Goal: Use online tool/utility

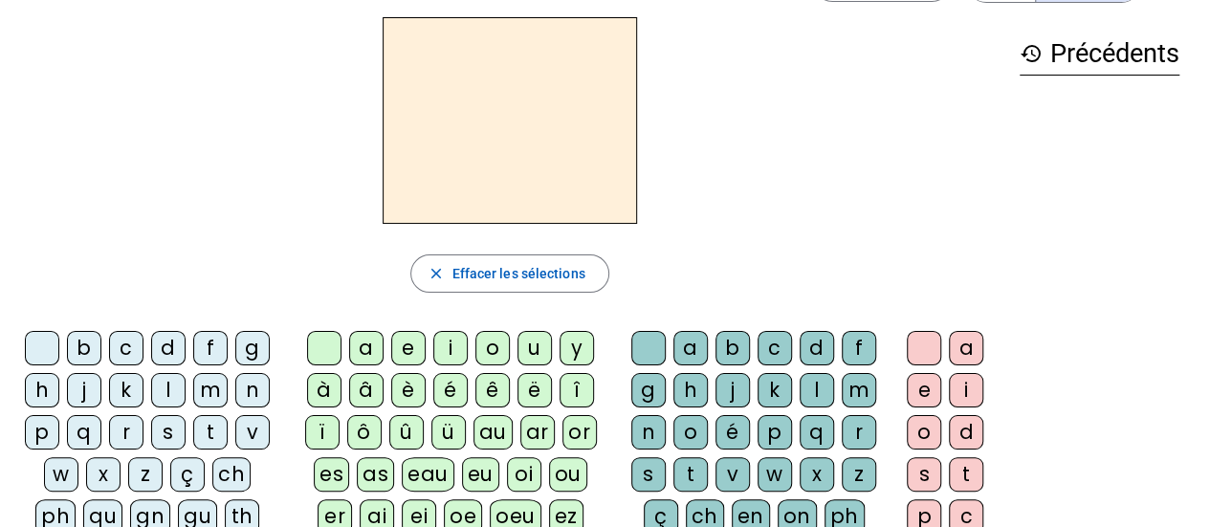
scroll to position [57, 0]
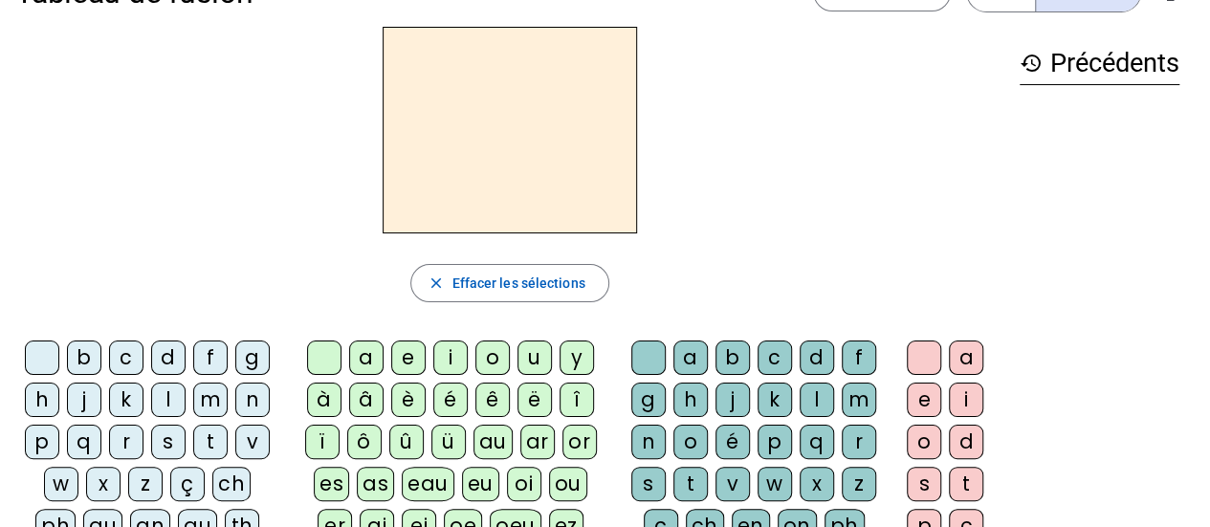
click at [166, 402] on div "l" at bounding box center [168, 400] width 34 height 34
click at [374, 346] on div "a" at bounding box center [366, 357] width 34 height 34
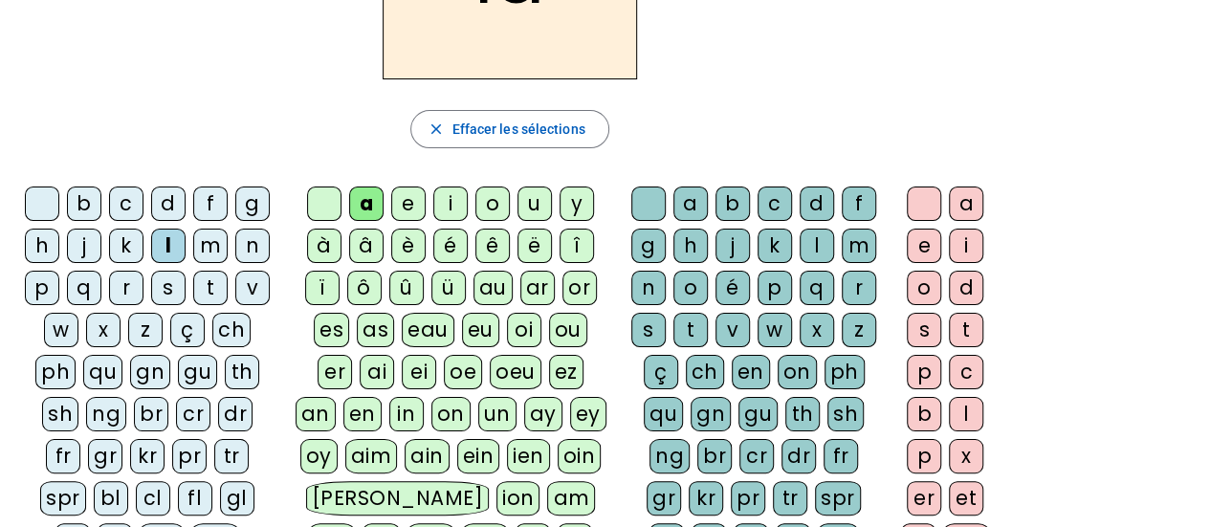
scroll to position [213, 0]
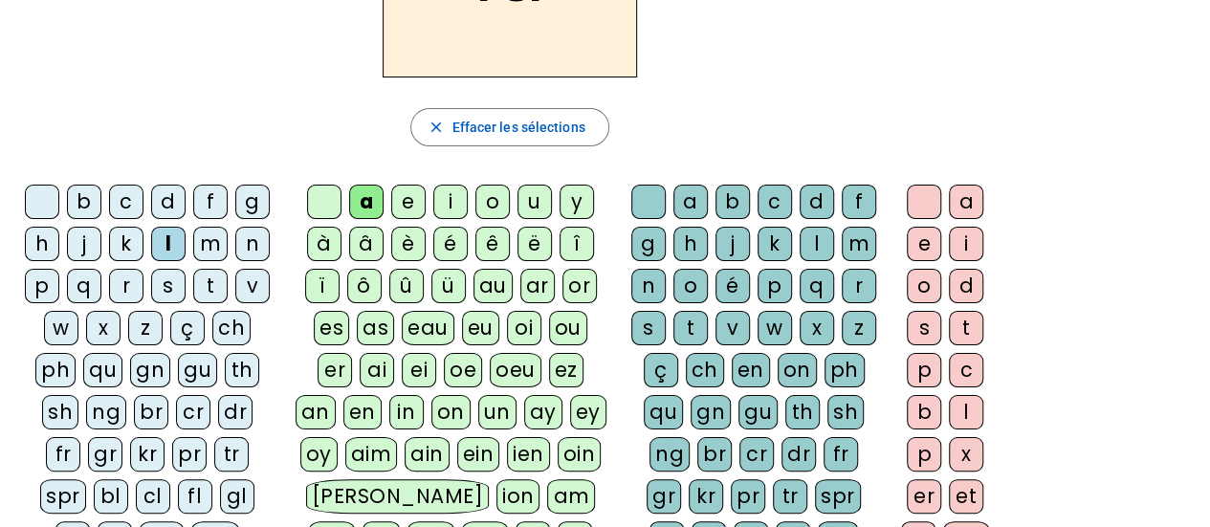
click at [203, 283] on div "t" at bounding box center [210, 286] width 34 height 34
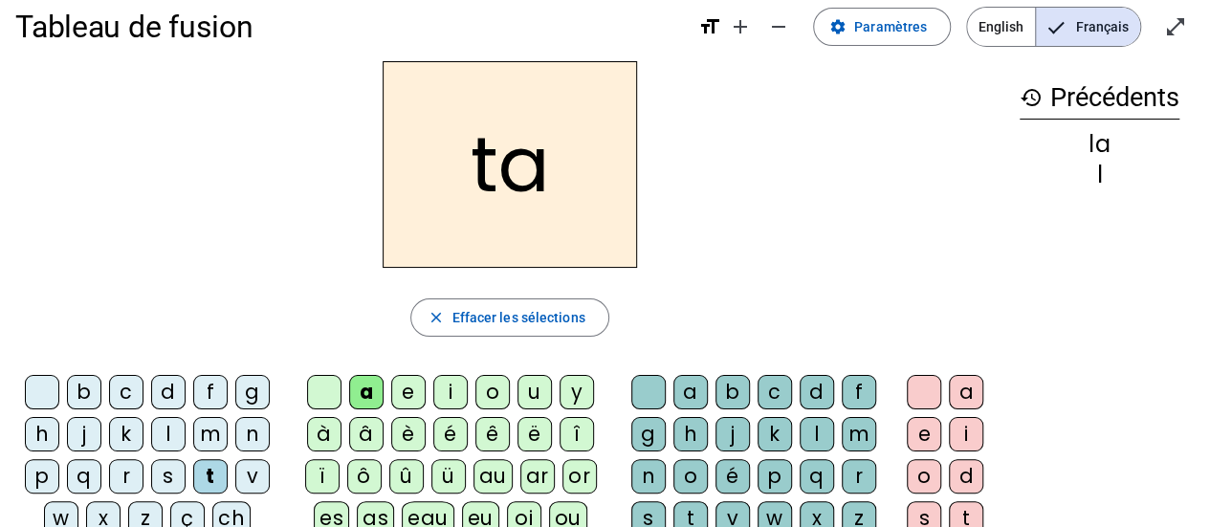
scroll to position [24, 0]
click at [861, 466] on div "r" at bounding box center [859, 475] width 34 height 34
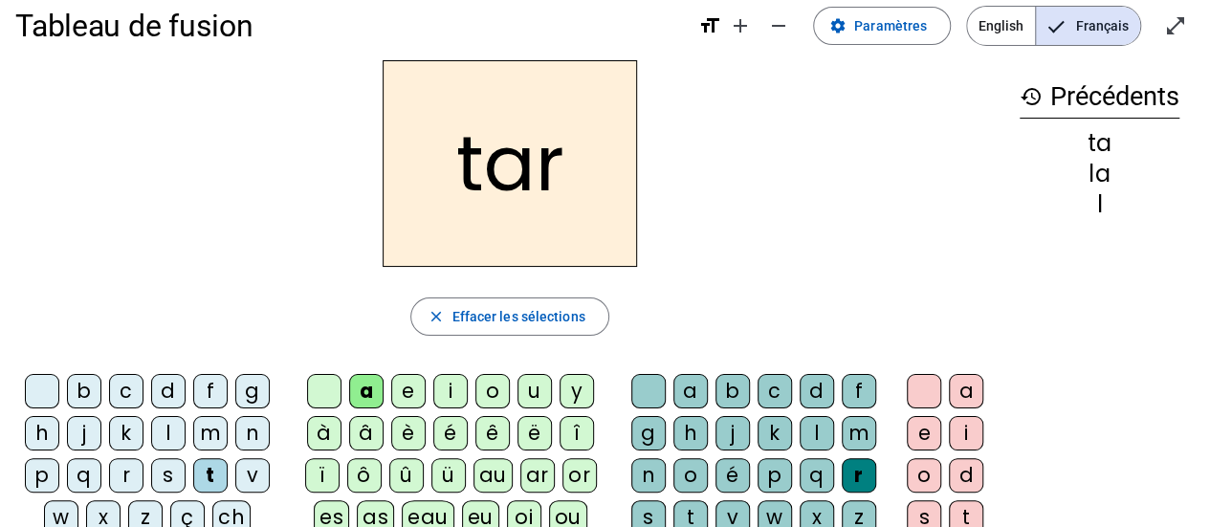
click at [124, 396] on div "c" at bounding box center [126, 391] width 34 height 34
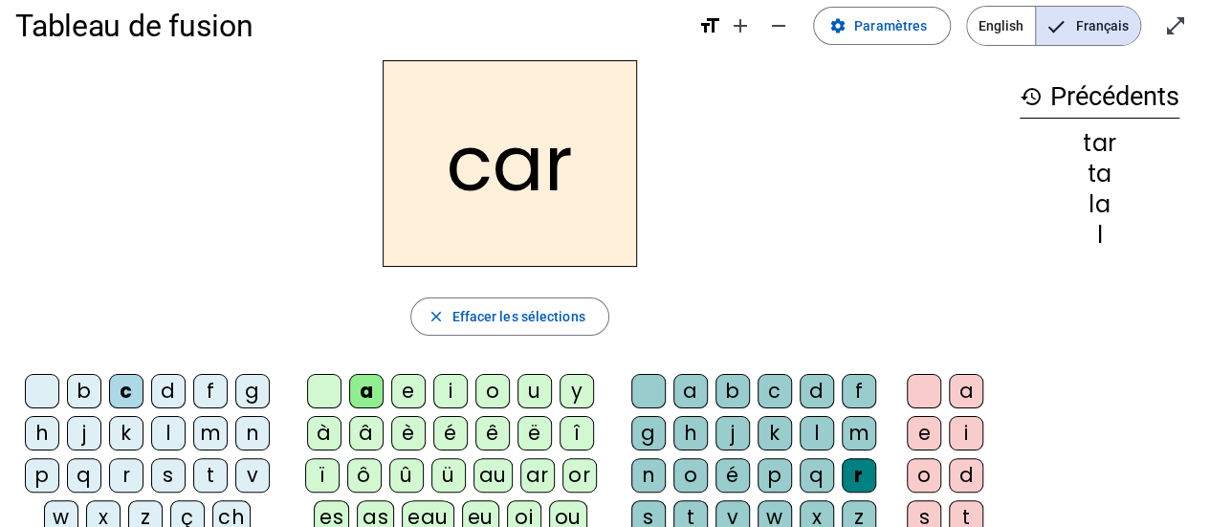
click at [84, 384] on div "b" at bounding box center [84, 391] width 34 height 34
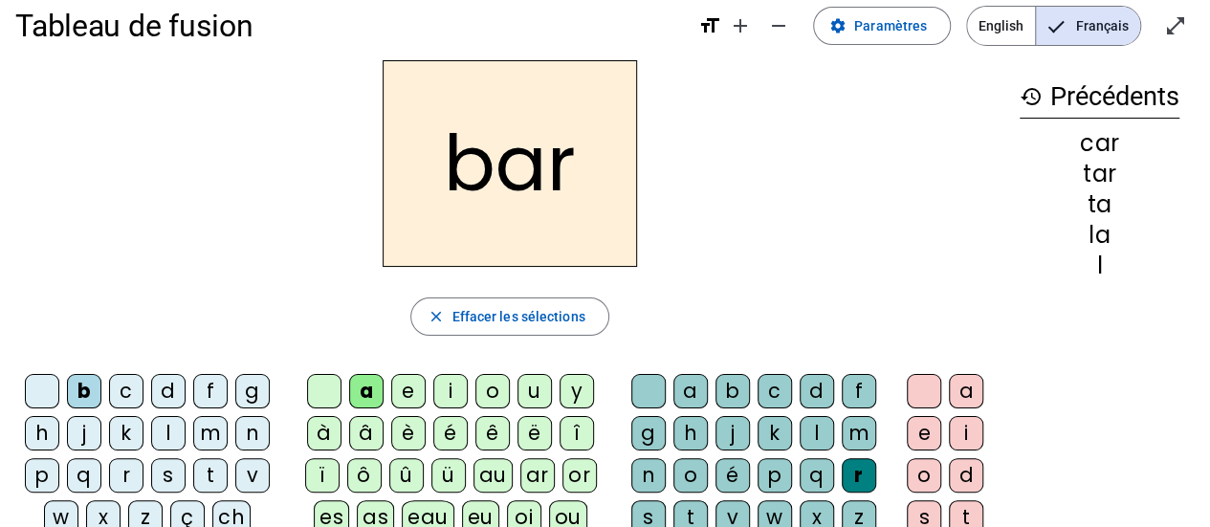
click at [51, 472] on div "p" at bounding box center [42, 475] width 34 height 34
click at [524, 389] on div "u" at bounding box center [534, 391] width 34 height 34
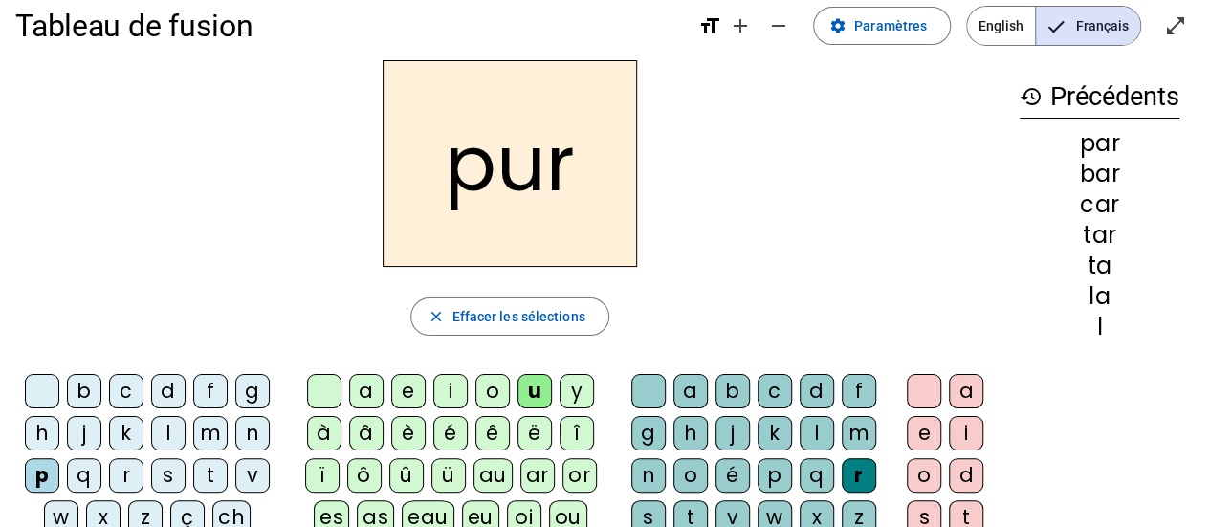
click at [158, 377] on div "d" at bounding box center [168, 391] width 34 height 34
click at [165, 470] on div "s" at bounding box center [168, 475] width 34 height 34
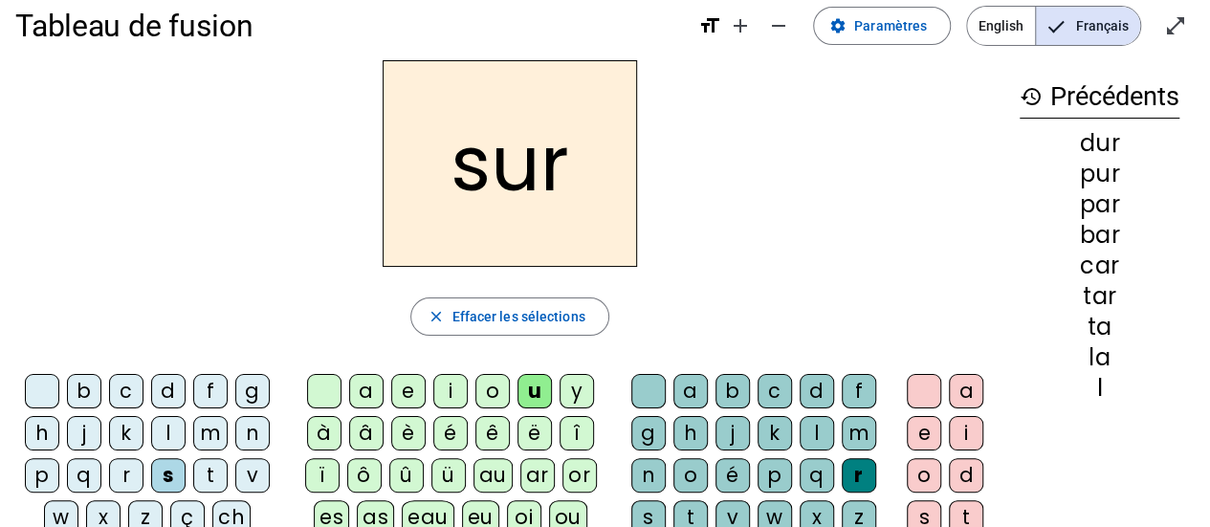
click at [631, 388] on div at bounding box center [648, 391] width 34 height 34
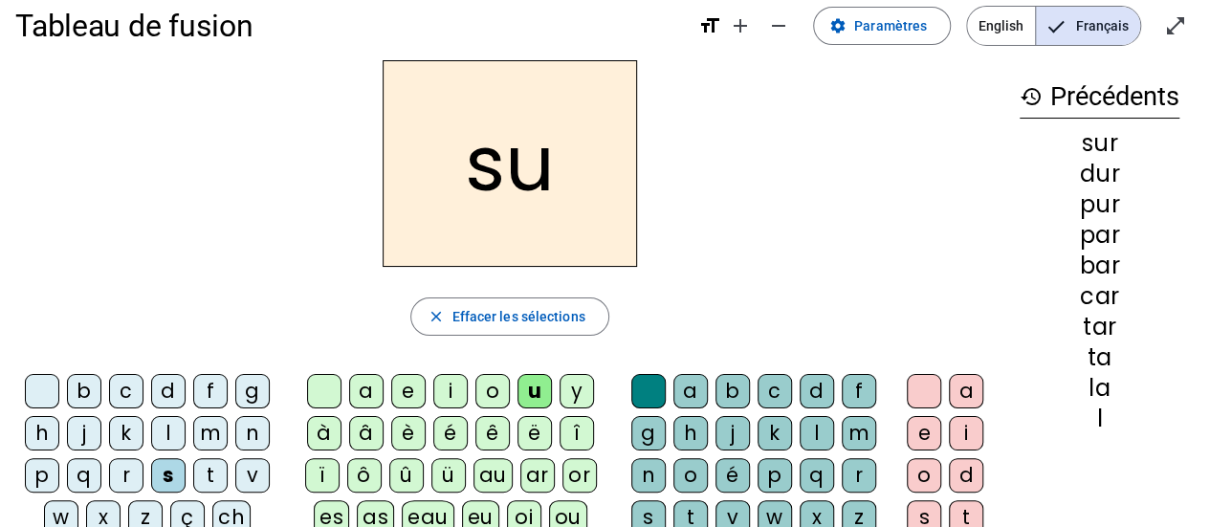
click at [363, 397] on div "a" at bounding box center [366, 391] width 34 height 34
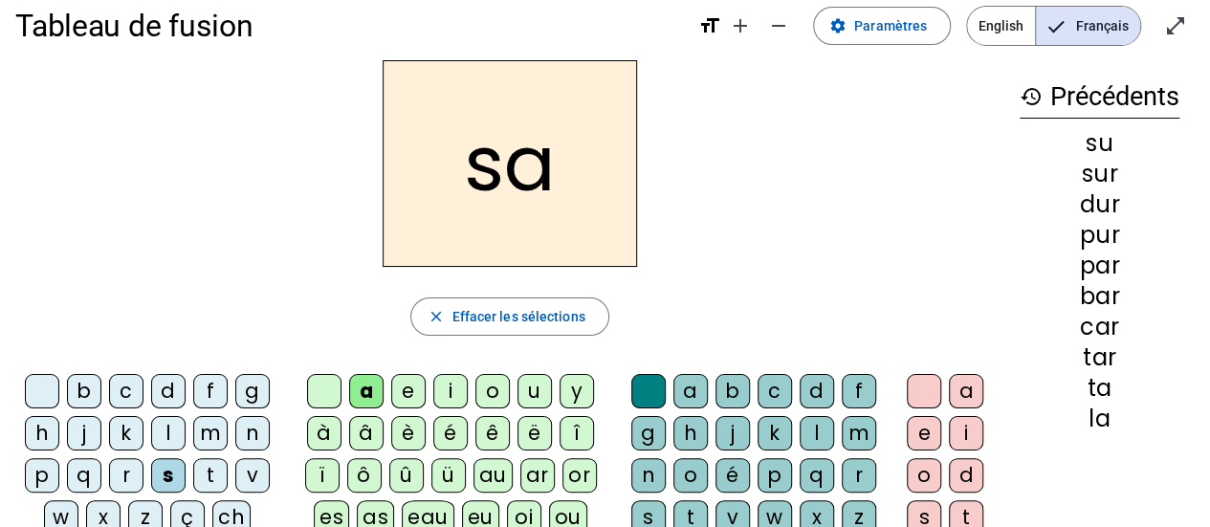
click at [453, 393] on div "i" at bounding box center [450, 391] width 34 height 34
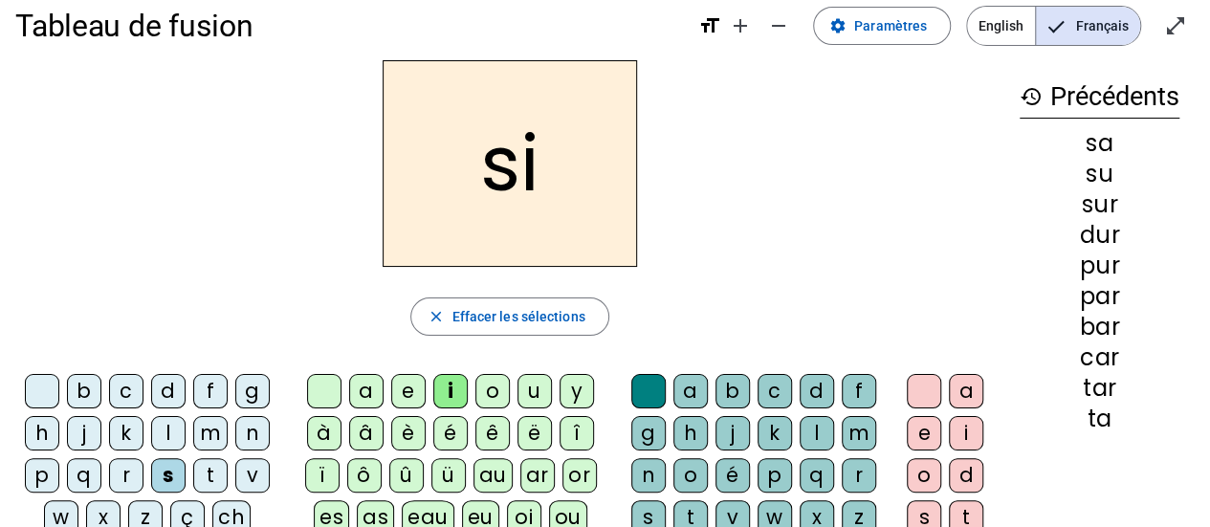
click at [817, 430] on div "l" at bounding box center [817, 433] width 34 height 34
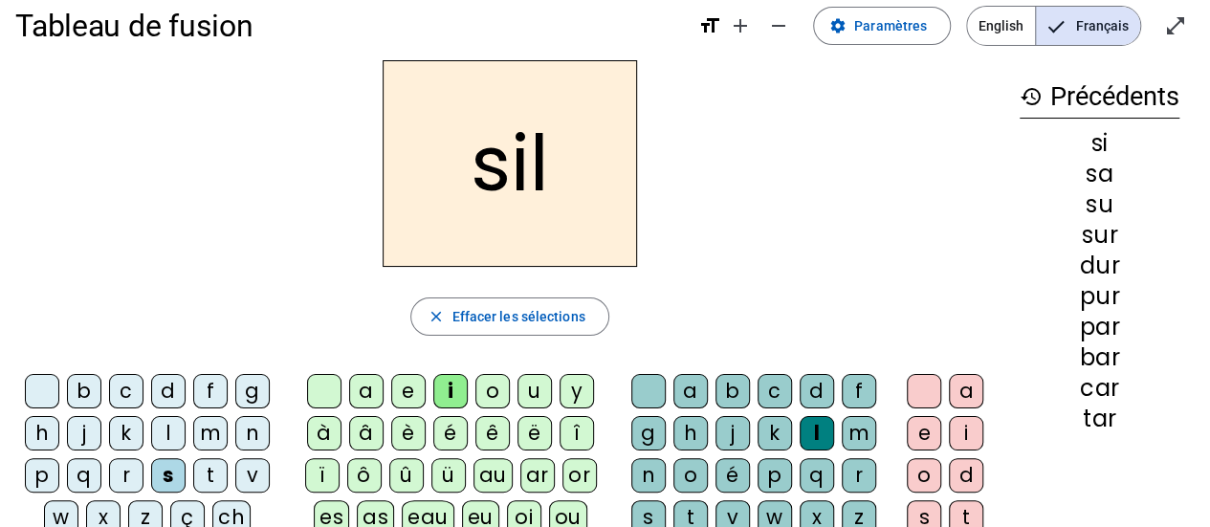
click at [211, 438] on div "m" at bounding box center [210, 433] width 34 height 34
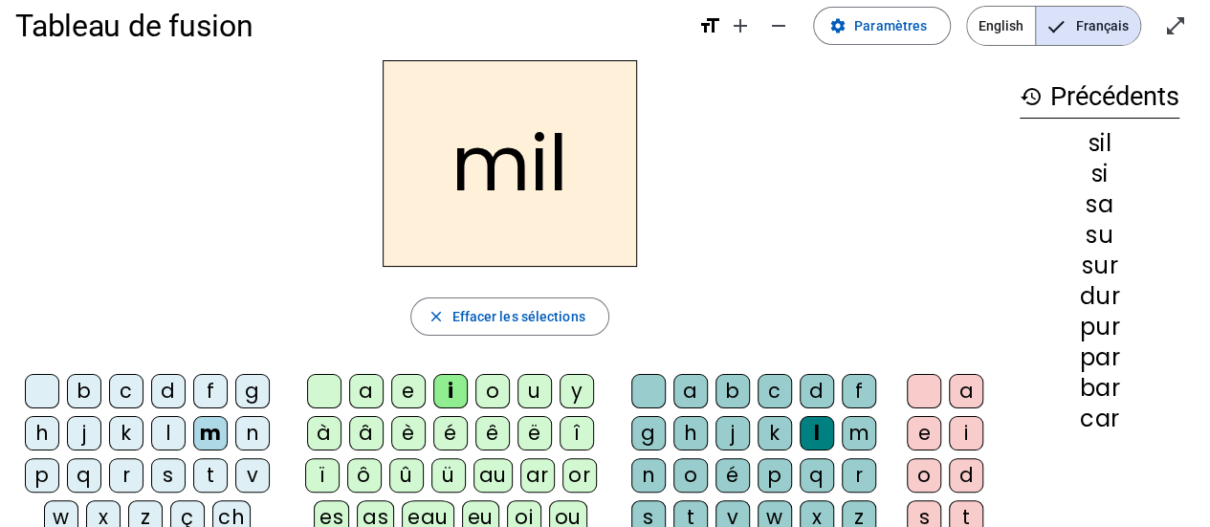
click at [122, 384] on div "c" at bounding box center [126, 391] width 34 height 34
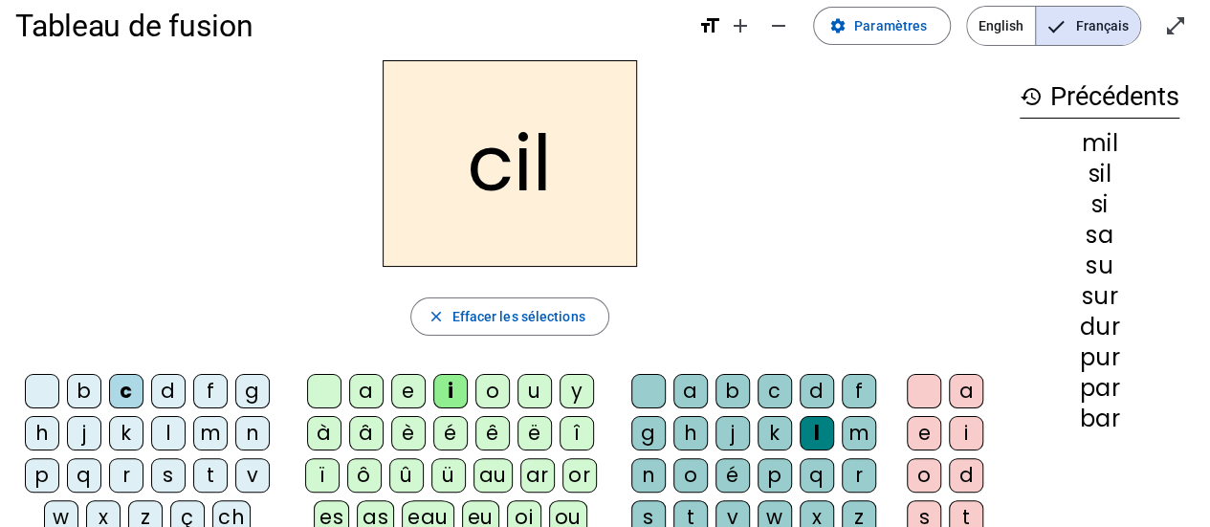
click at [650, 504] on div "s" at bounding box center [648, 517] width 34 height 34
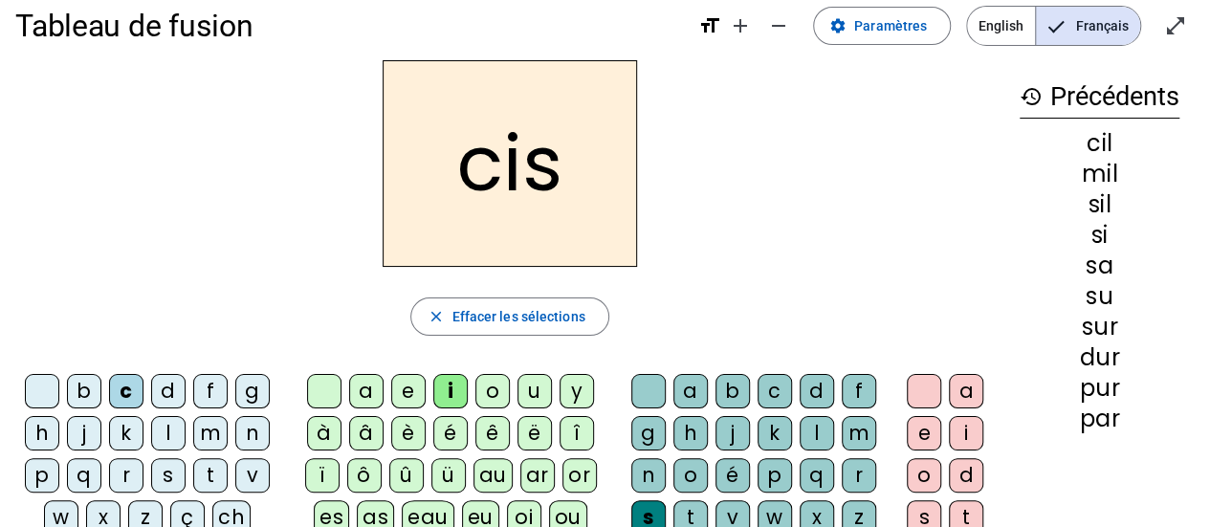
click at [819, 431] on div "l" at bounding box center [817, 433] width 34 height 34
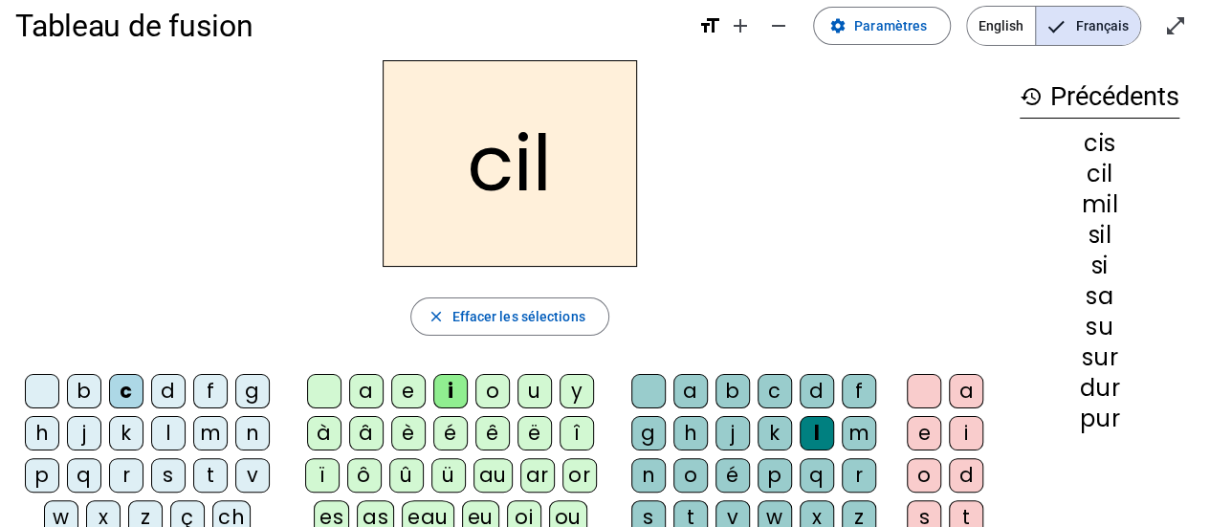
click at [176, 468] on div "s" at bounding box center [168, 475] width 34 height 34
